Goal: Task Accomplishment & Management: Manage account settings

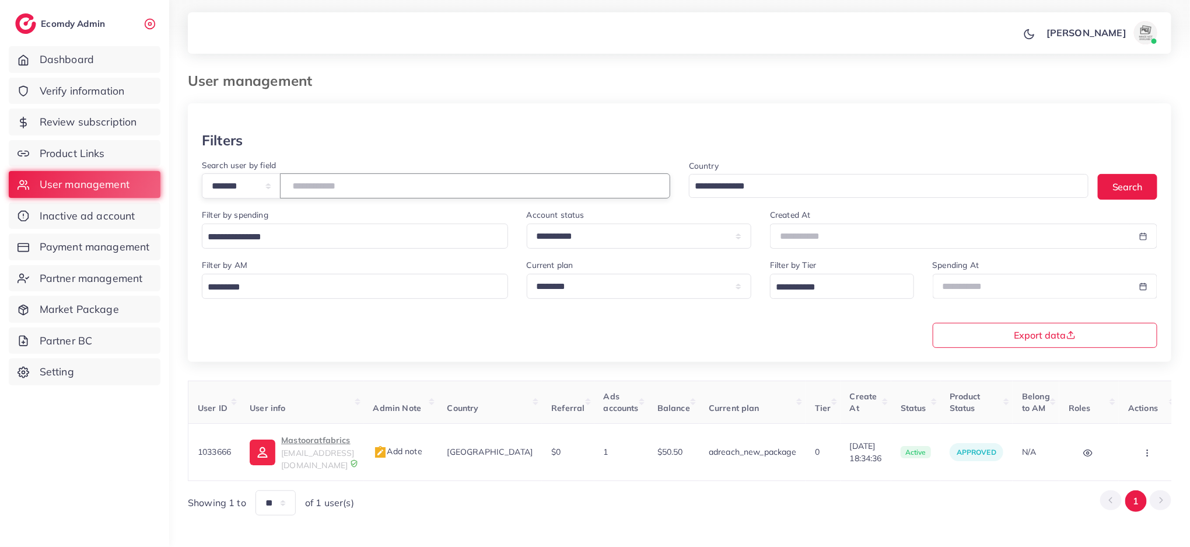
type input "*******"
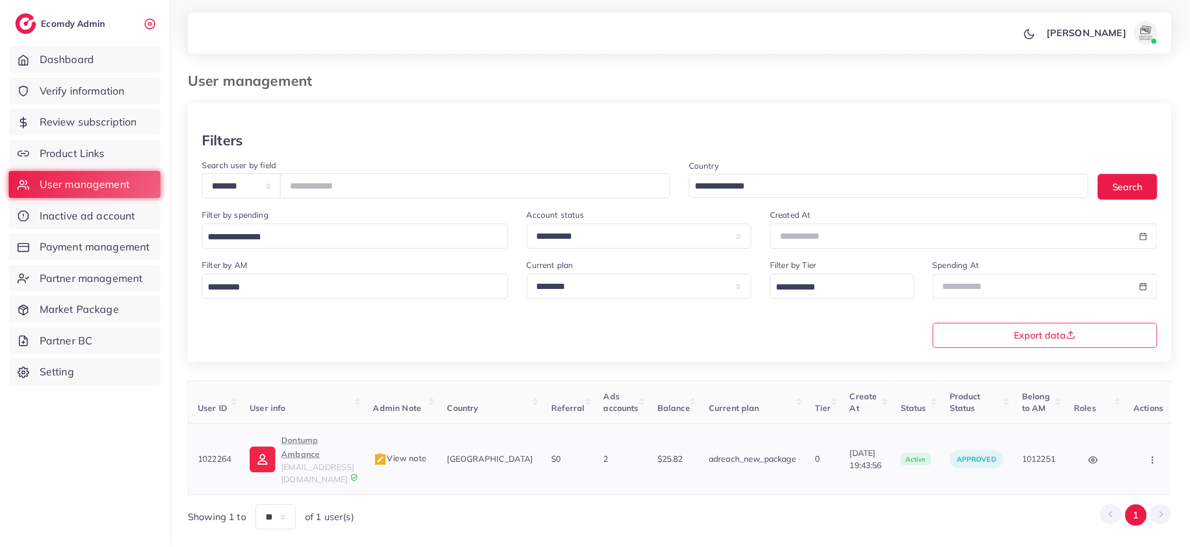
click at [319, 462] on span "dontumpambance1@gmail.com" at bounding box center [317, 473] width 73 height 22
click at [1154, 455] on button "button" at bounding box center [1154, 459] width 41 height 26
click at [1150, 454] on link "Assign to AM" at bounding box center [1101, 466] width 97 height 26
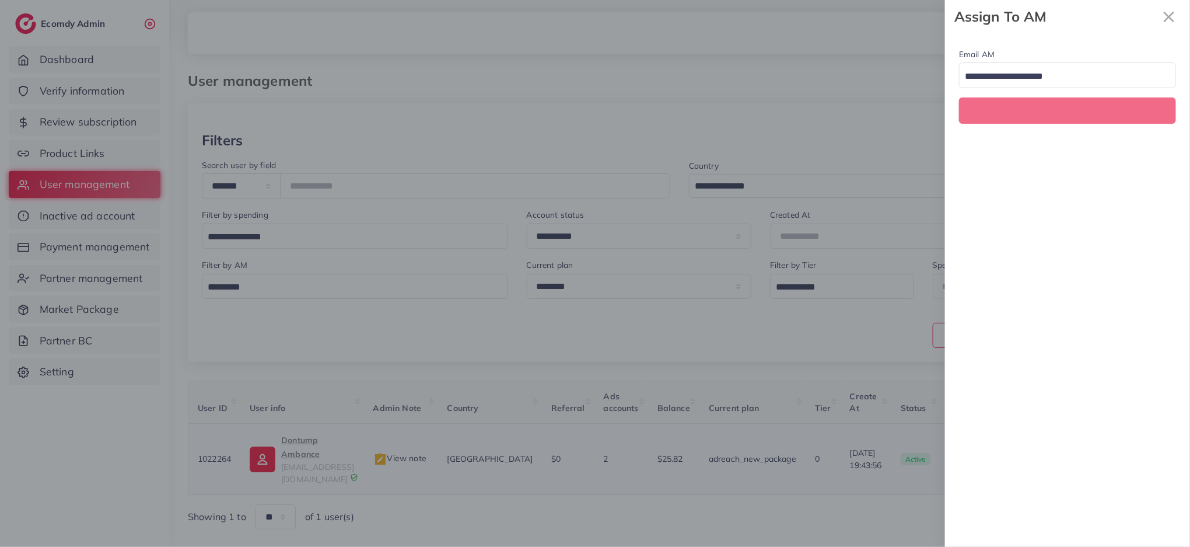
scroll to position [0, 0]
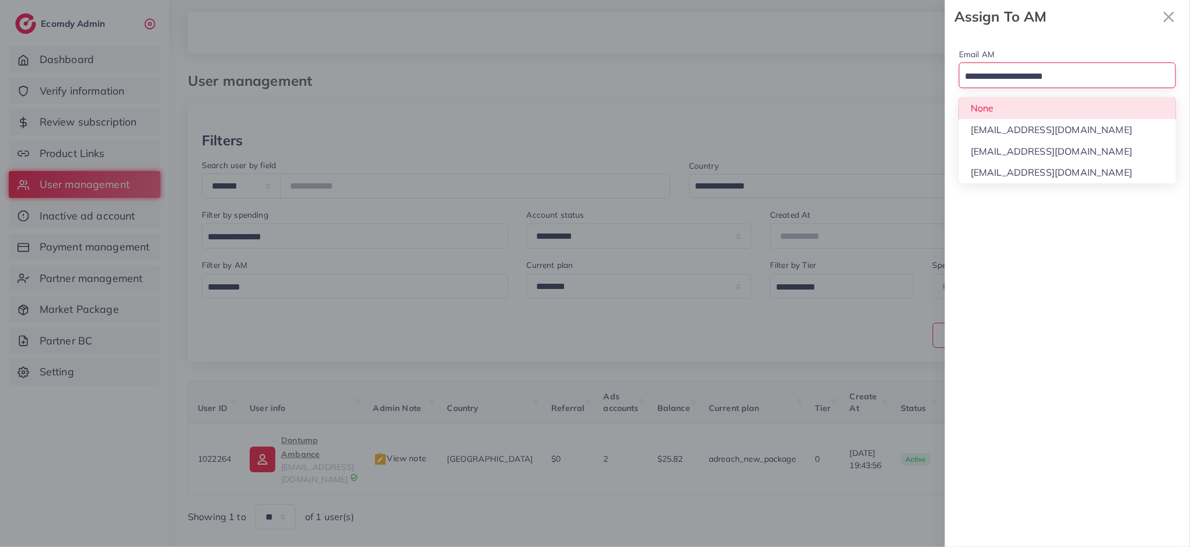
click at [1052, 78] on input "Search for option" at bounding box center [1061, 77] width 200 height 18
click at [1043, 104] on div "Email AM Loading... None hadibaaslam@gmail.com natashashahid163@gmail.com wajah…" at bounding box center [1067, 84] width 245 height 103
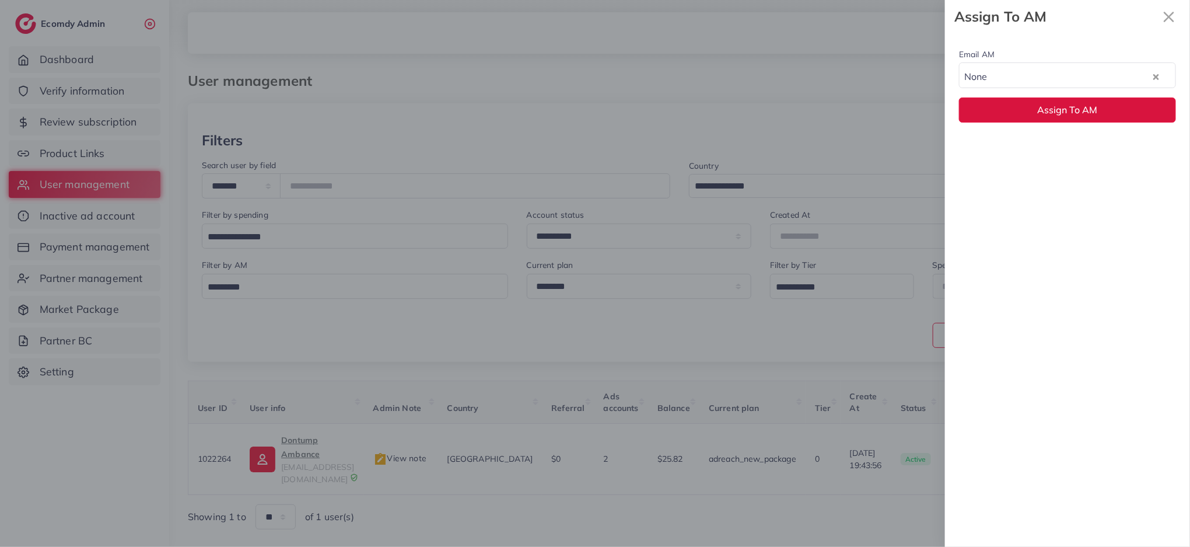
click at [1043, 104] on span "Assign To AM" at bounding box center [1068, 110] width 60 height 12
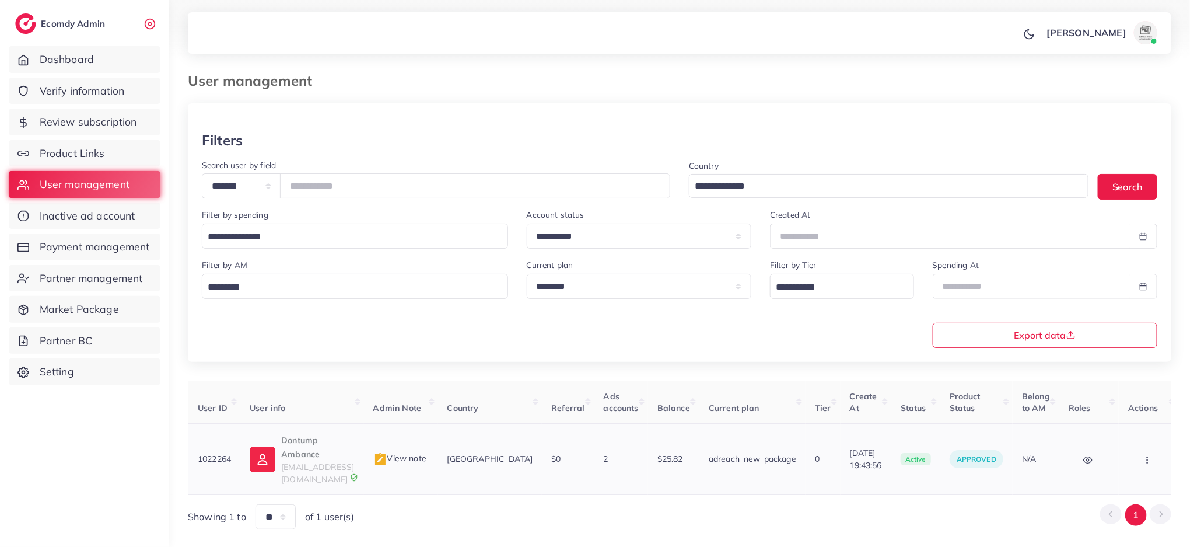
click at [1148, 459] on circle "button" at bounding box center [1147, 459] width 1 height 1
click at [1153, 453] on link "Assign to AM" at bounding box center [1104, 466] width 97 height 26
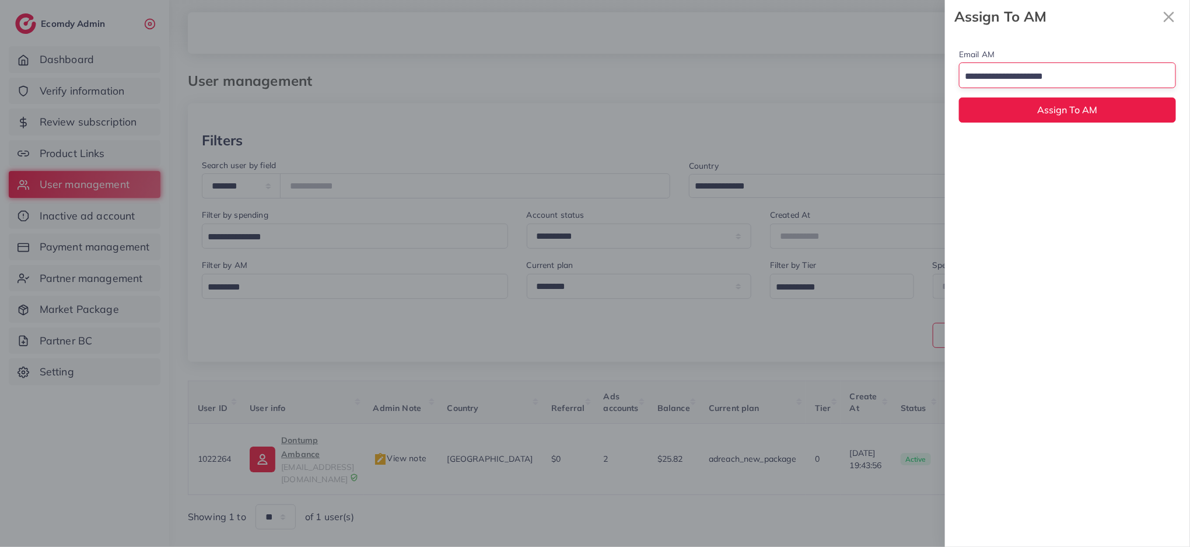
click at [1006, 78] on input "Search for option" at bounding box center [1061, 77] width 200 height 18
click at [1010, 153] on div "Email AM natashashahid163@gmail.com Loading... None hadibaaslam@gmail.com natas…" at bounding box center [1067, 290] width 245 height 514
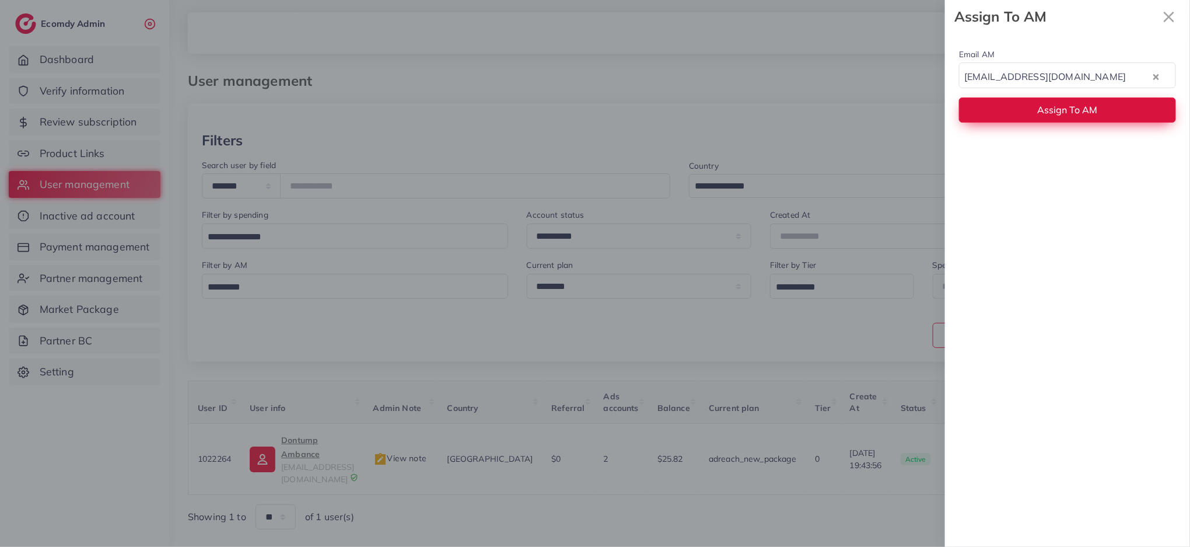
click at [1018, 116] on button "Assign To AM" at bounding box center [1067, 109] width 217 height 25
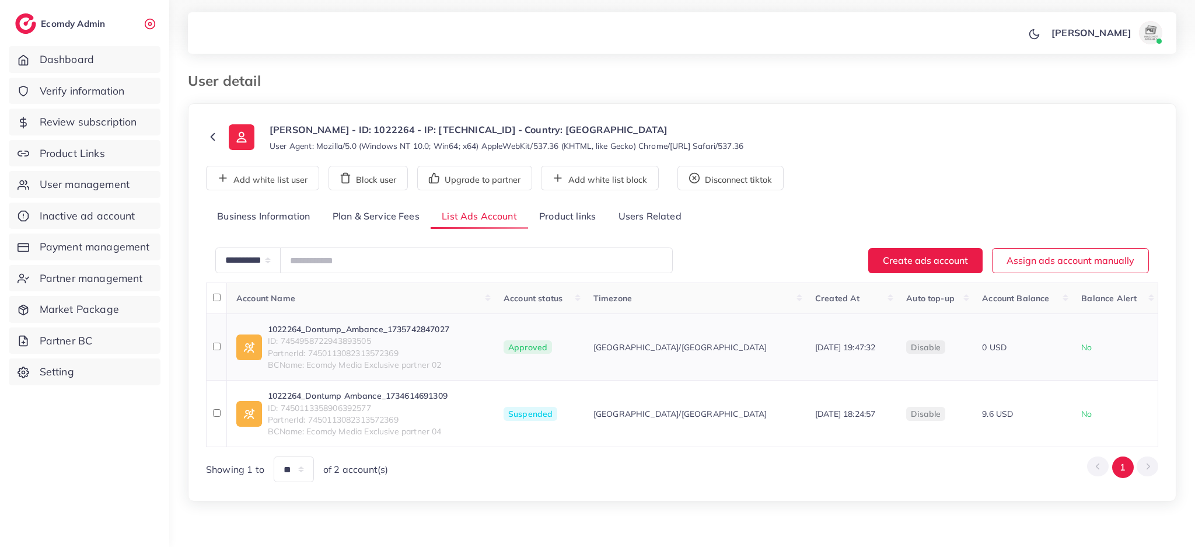
click at [279, 338] on span "ID: 7454958722943893505" at bounding box center [358, 341] width 181 height 12
click at [286, 405] on span "ID: 7450113358906392577" at bounding box center [358, 408] width 180 height 12
click at [280, 406] on span "ID: 7450113358906392577" at bounding box center [358, 408] width 180 height 12
copy span "7450113358906392577"
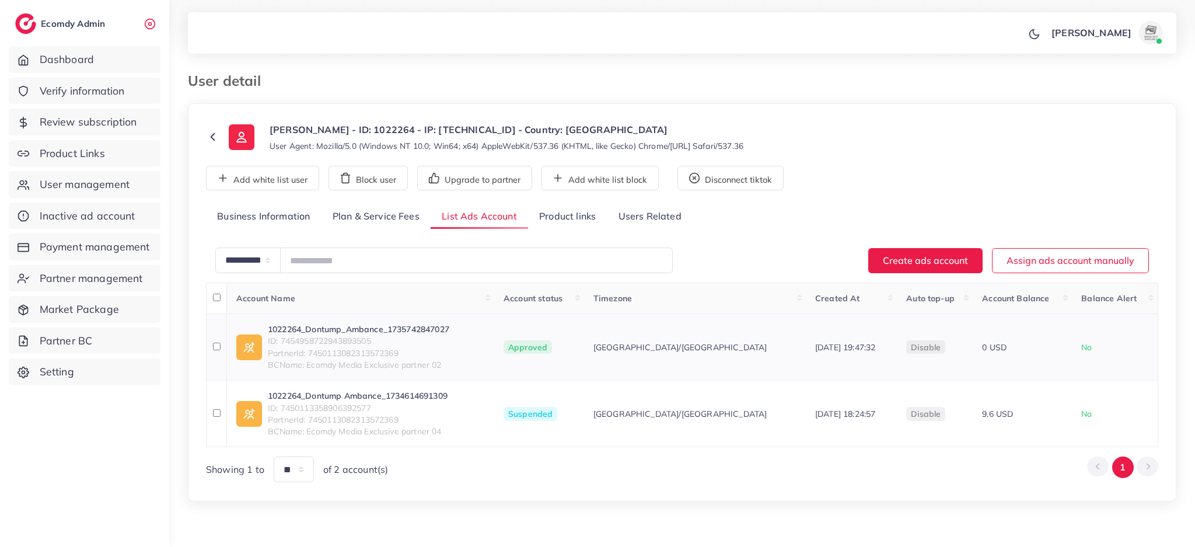
click at [280, 340] on span "ID: 7454958722943893505" at bounding box center [358, 341] width 181 height 12
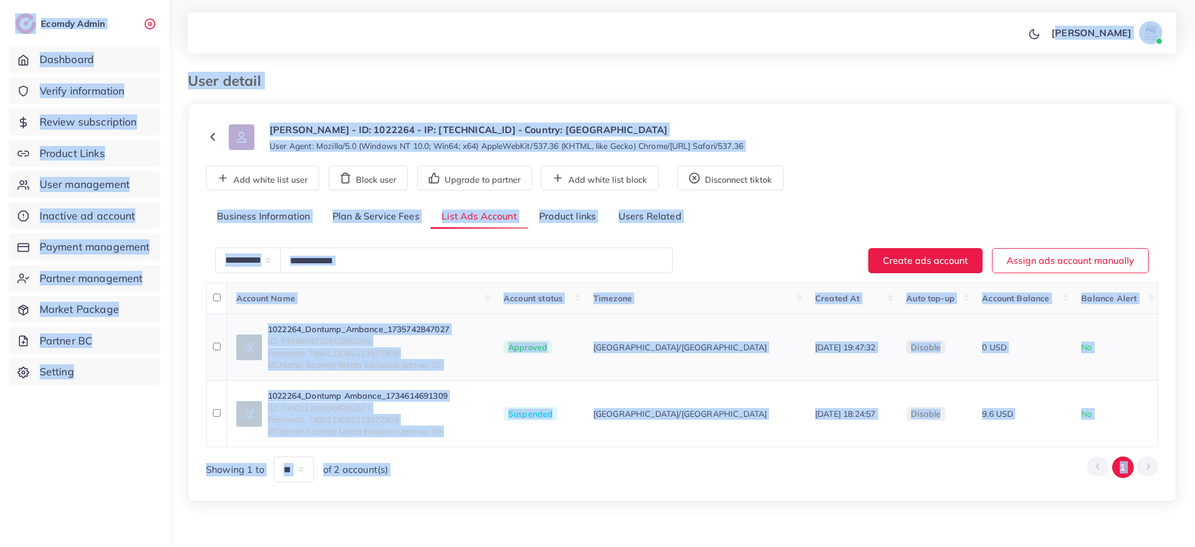
click at [280, 341] on span "ID: 7454958722943893505" at bounding box center [358, 341] width 181 height 12
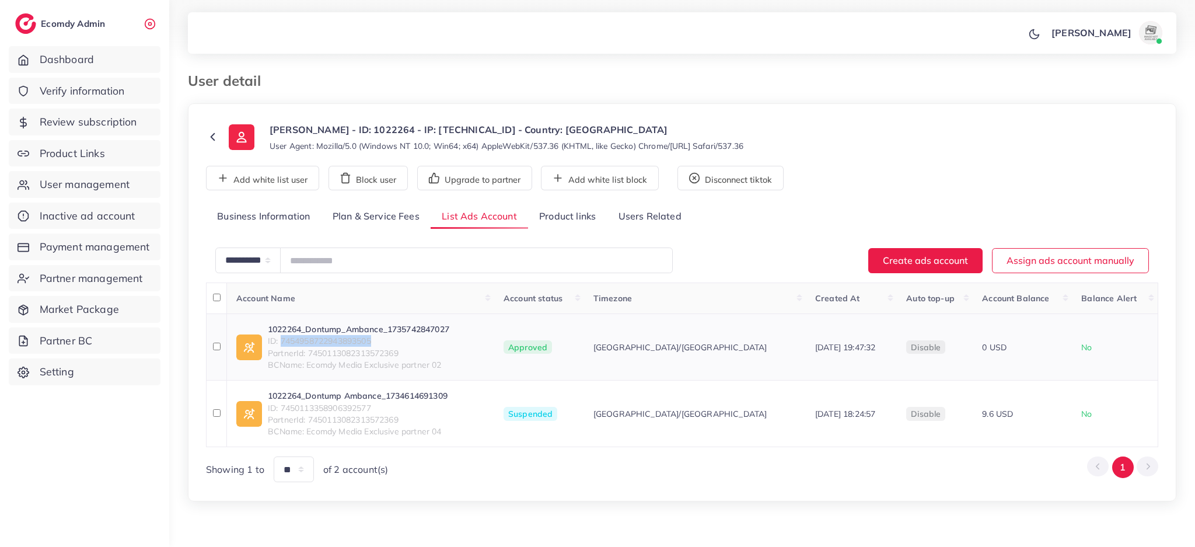
click at [280, 341] on span "ID: 7454958722943893505" at bounding box center [358, 341] width 181 height 12
